Goal: Task Accomplishment & Management: Complete application form

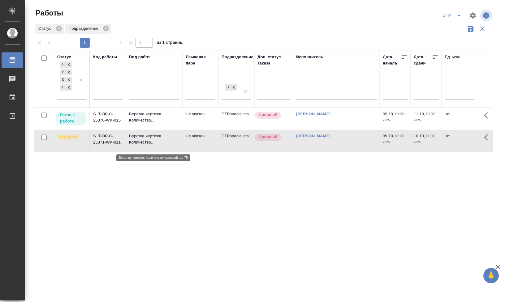
click at [143, 144] on p "Верстка чертежа. Количество..." at bounding box center [154, 139] width 50 height 12
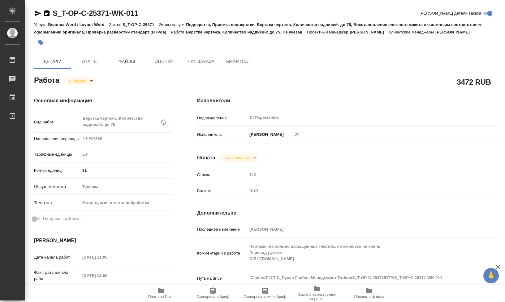
scroll to position [62, 0]
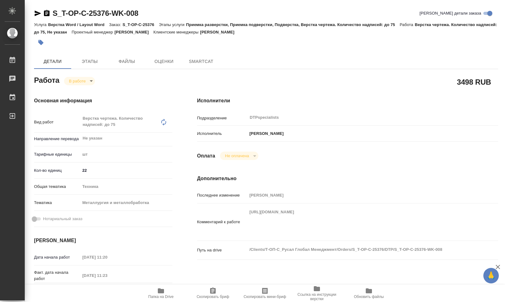
type textarea "x"
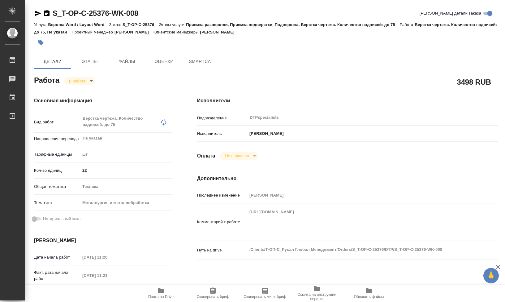
type textarea "x"
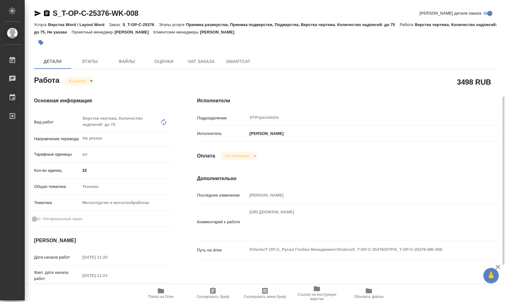
type textarea "x"
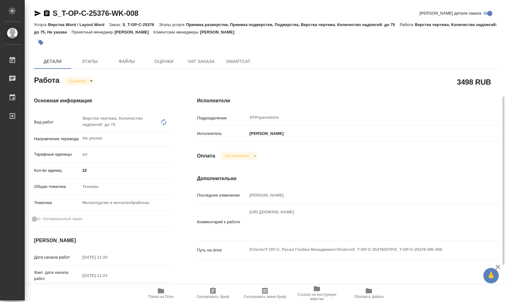
scroll to position [93, 0]
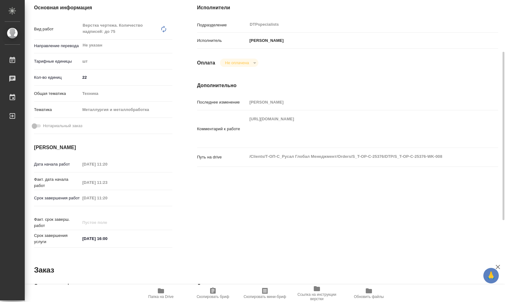
type textarea "x"
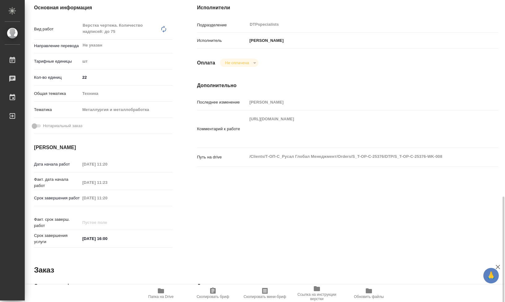
scroll to position [217, 0]
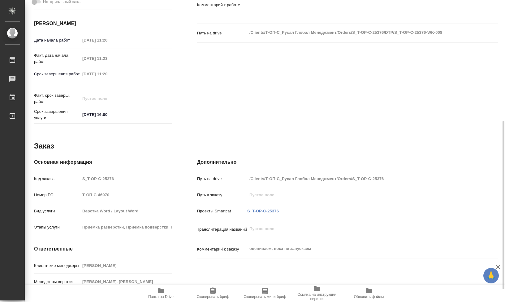
click at [165, 290] on span "Папка на Drive" at bounding box center [161, 293] width 45 height 12
type textarea "x"
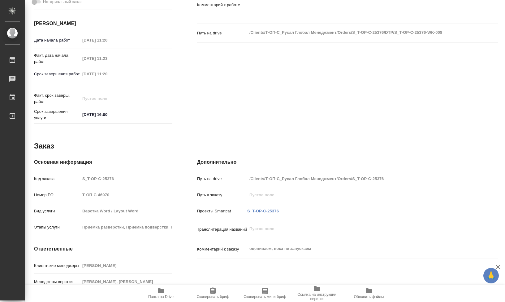
type textarea "x"
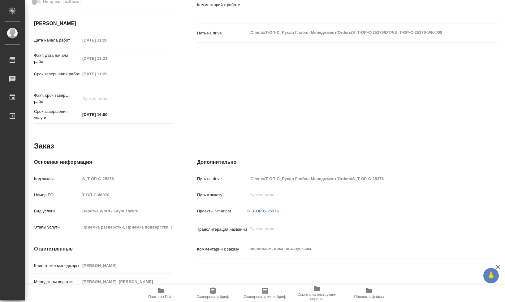
type textarea "x"
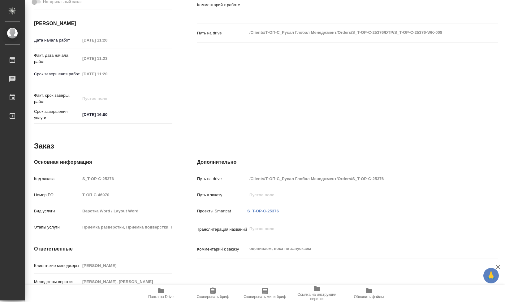
type textarea "x"
